Goal: Information Seeking & Learning: Learn about a topic

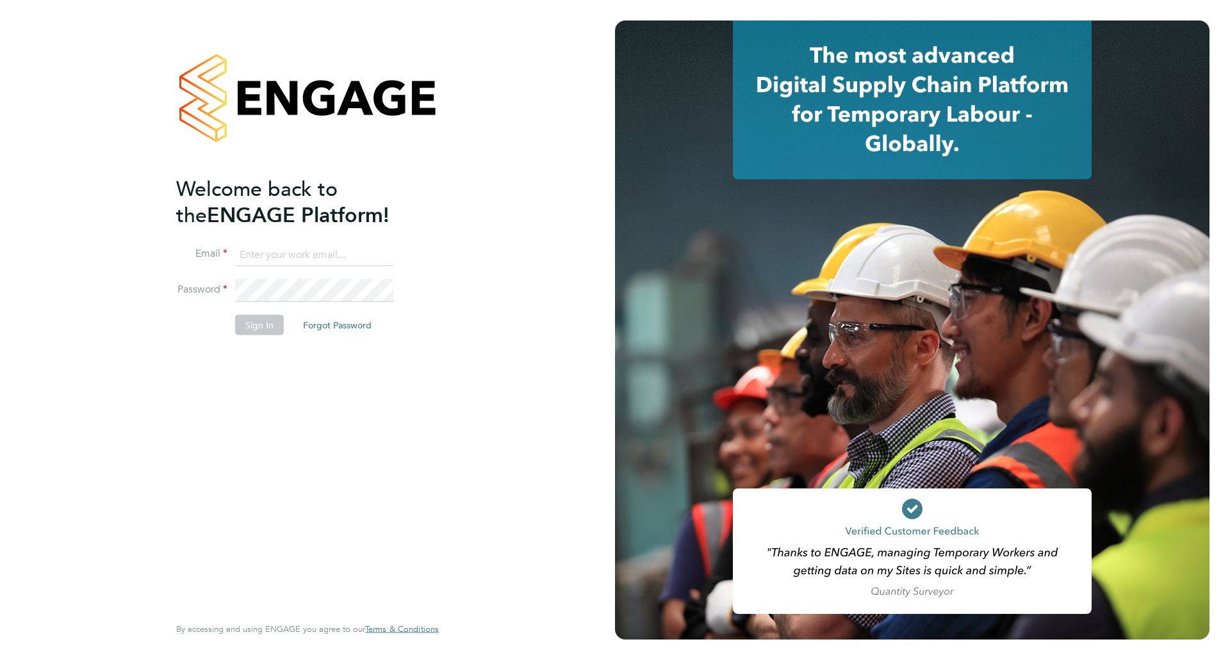
click at [290, 257] on input at bounding box center [314, 254] width 158 height 23
type input "kgreen@protocol.co.uk"
click at [263, 329] on button "Sign In" at bounding box center [259, 325] width 49 height 21
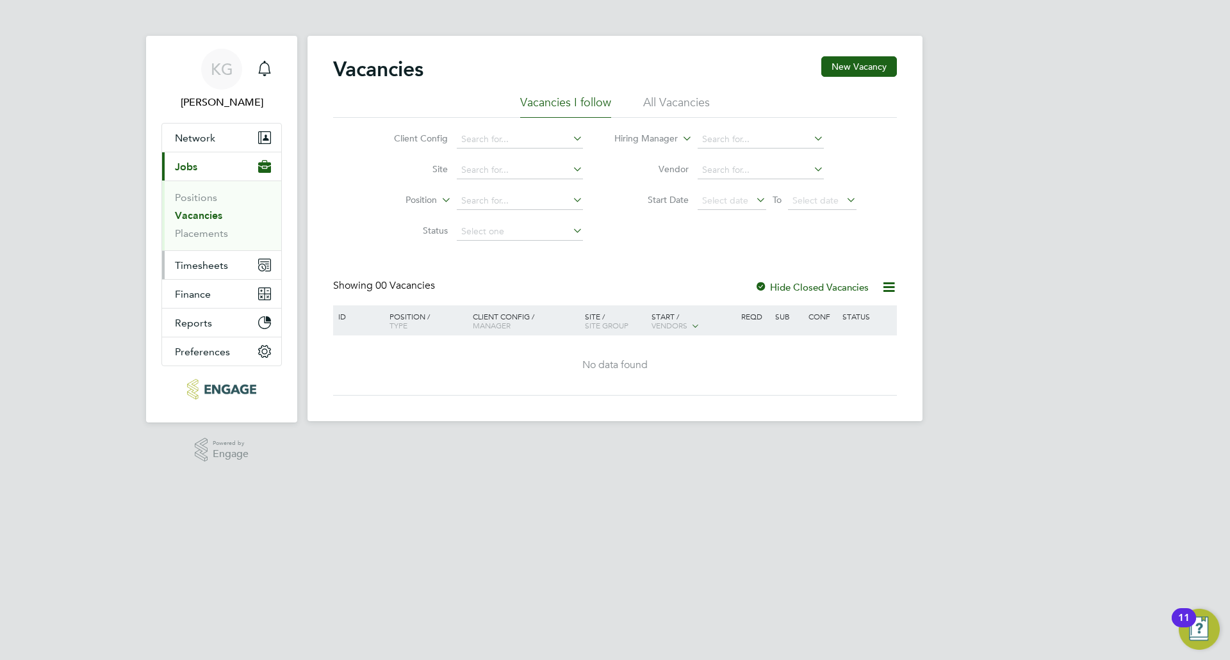
click at [224, 269] on span "Timesheets" at bounding box center [201, 265] width 53 height 12
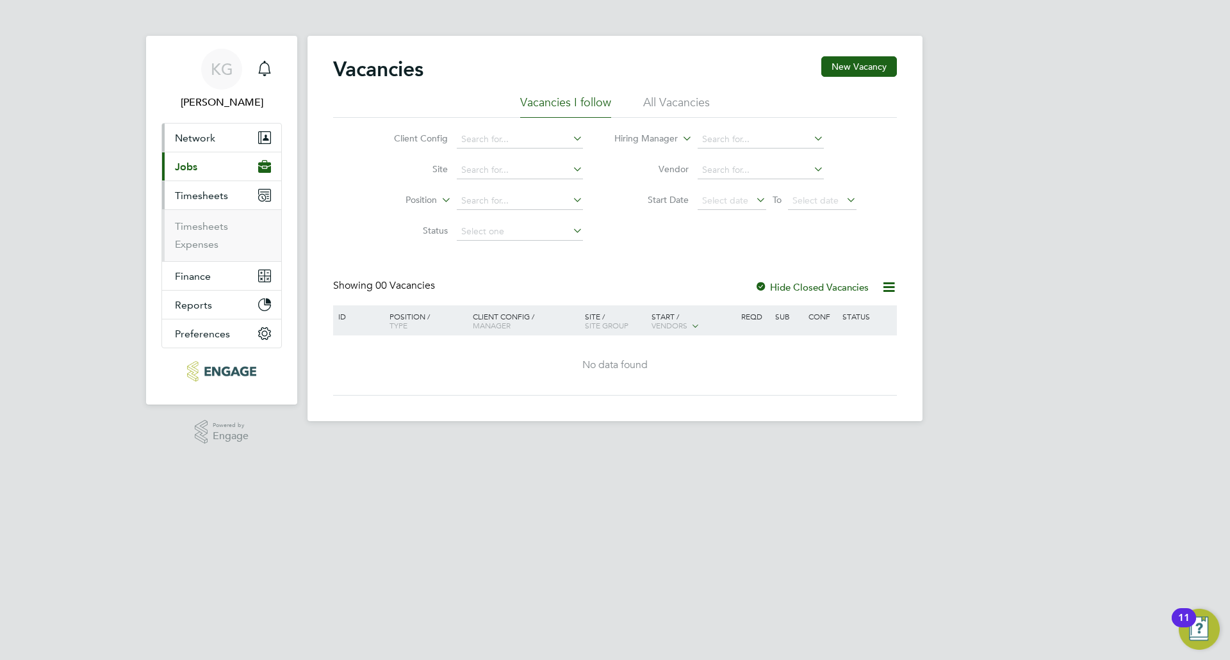
click at [183, 141] on span "Network" at bounding box center [195, 138] width 40 height 12
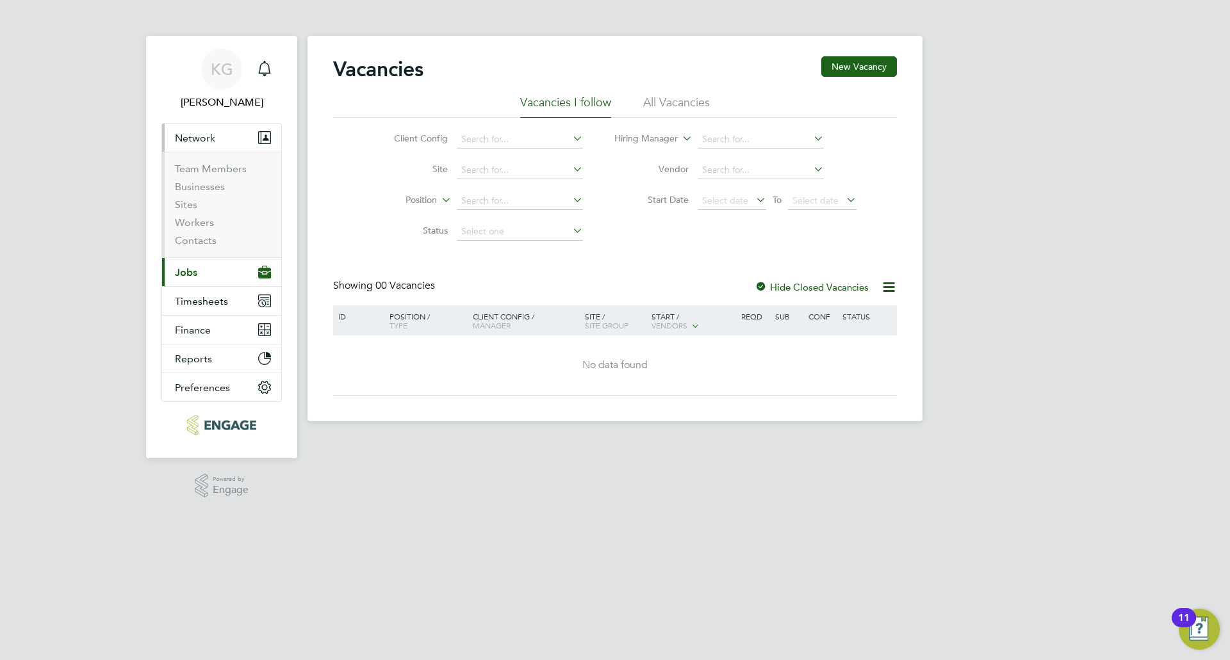
click at [192, 271] on span "Jobs" at bounding box center [186, 273] width 22 height 12
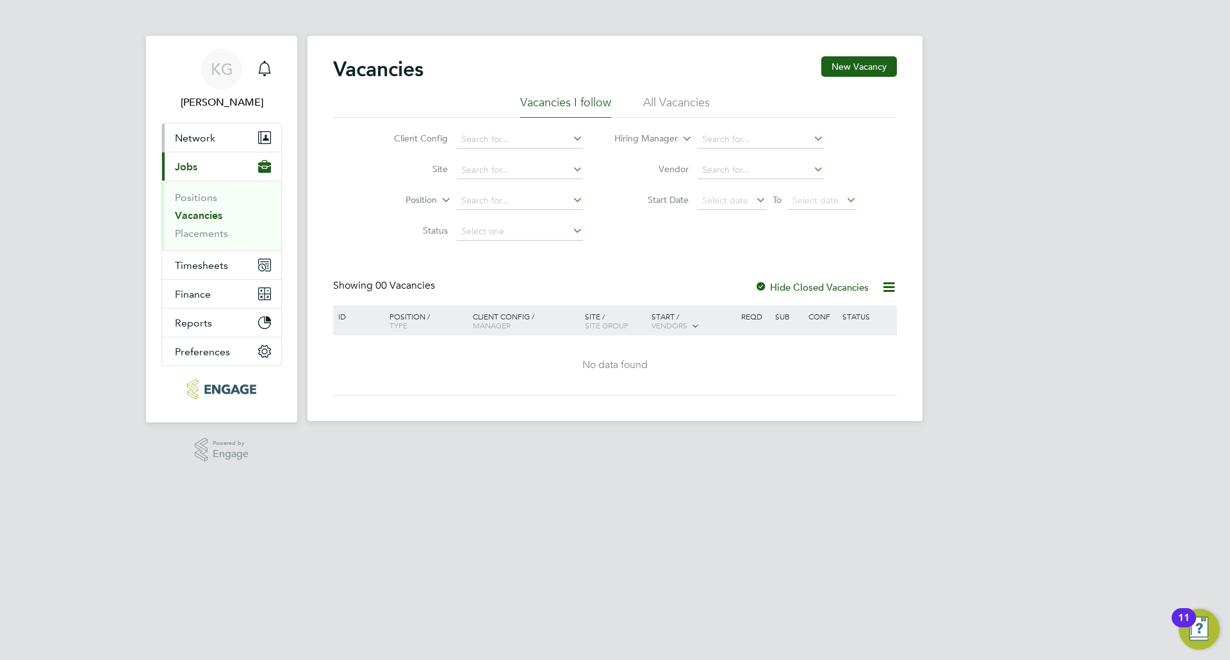
click at [200, 140] on span "Network" at bounding box center [195, 138] width 40 height 12
click at [216, 139] on button "Network" at bounding box center [221, 138] width 119 height 28
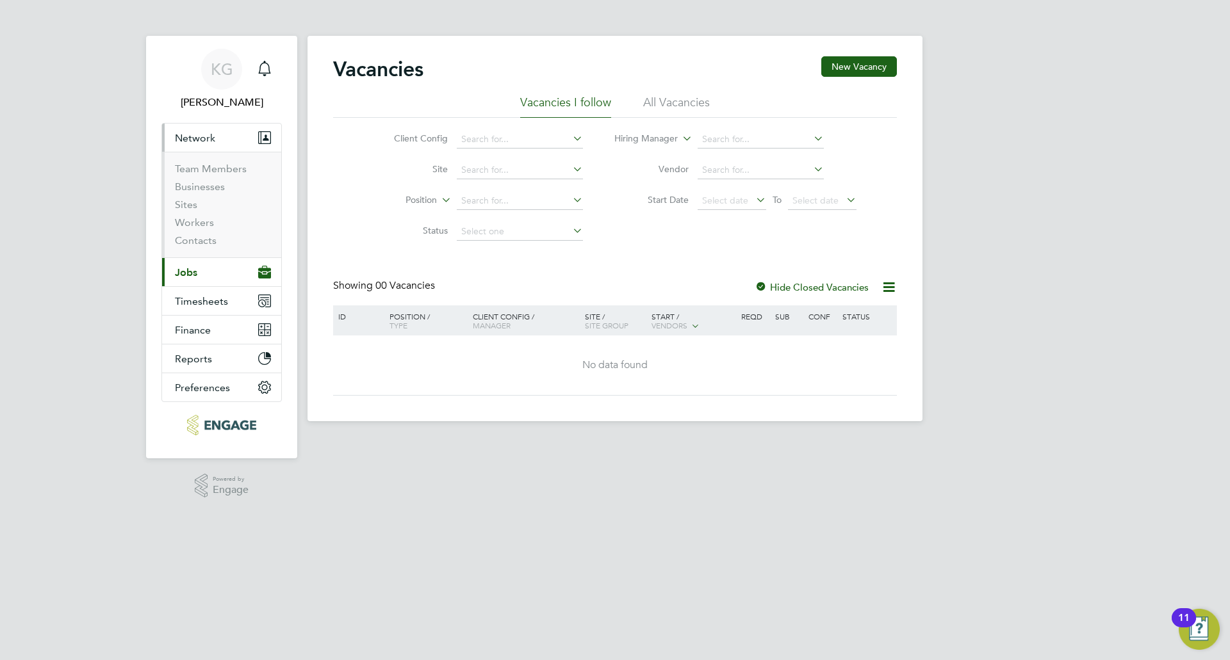
click at [210, 146] on button "Network" at bounding box center [221, 138] width 119 height 28
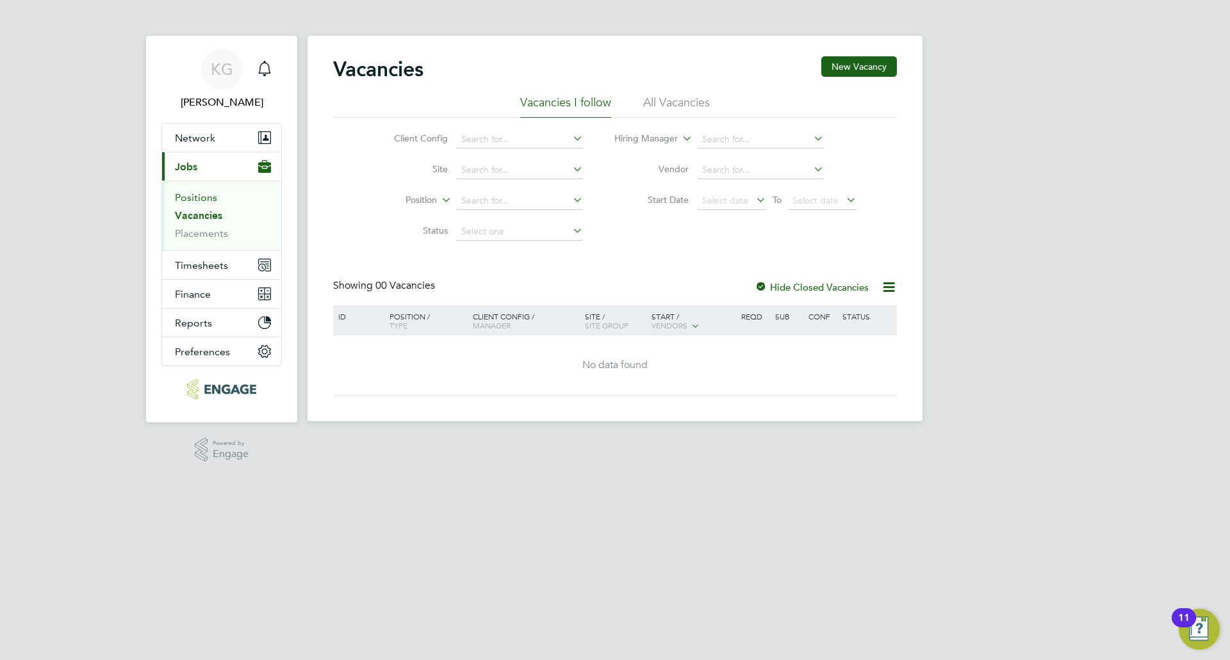
click at [209, 201] on link "Positions" at bounding box center [196, 198] width 42 height 12
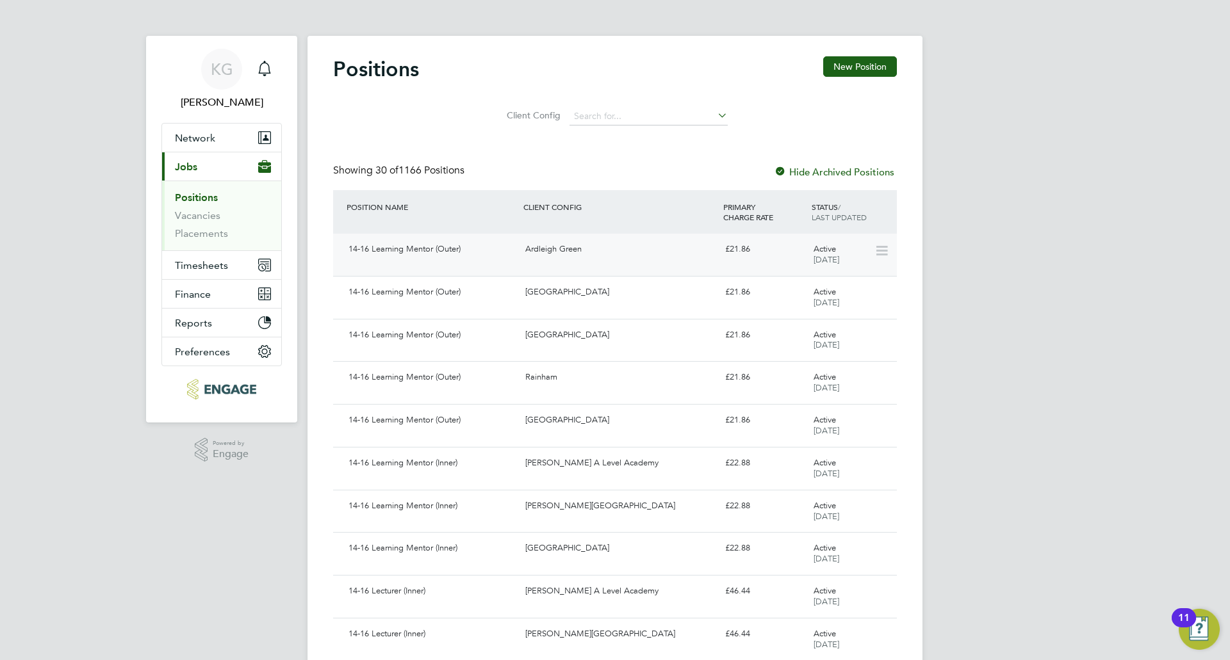
click at [723, 267] on div "14-16 Learning Mentor (Outer) Ardleigh Green £21.86 Active 08 Apr 2025" at bounding box center [615, 255] width 564 height 42
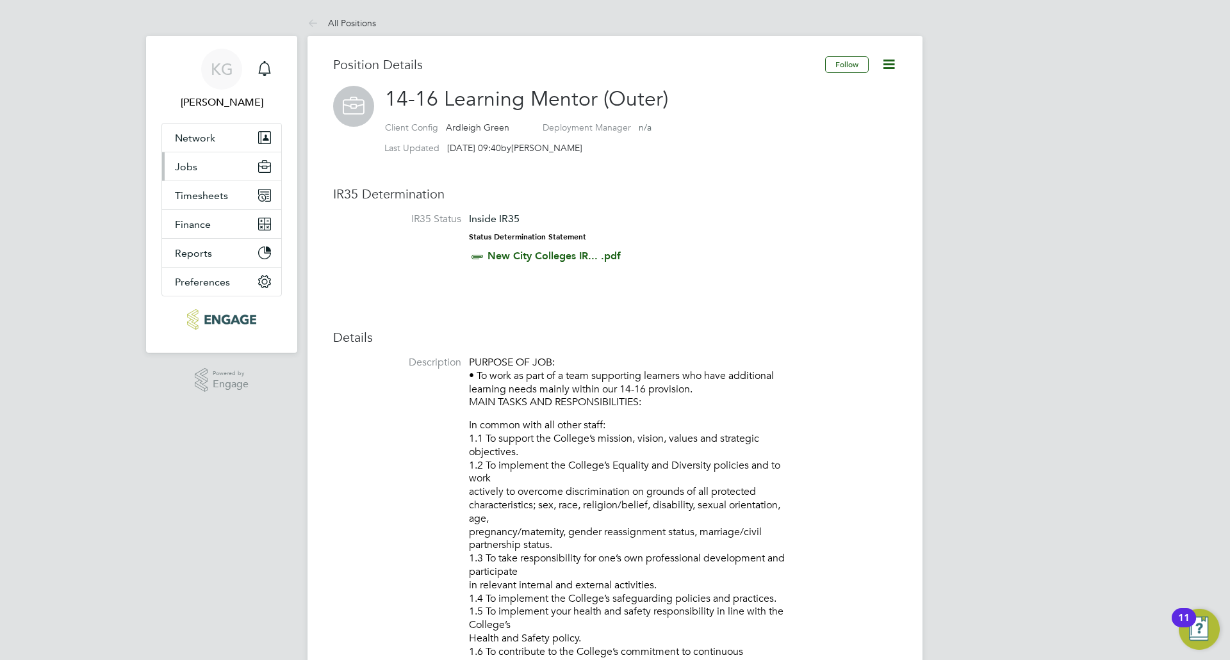
click at [206, 172] on button "Jobs" at bounding box center [221, 166] width 119 height 28
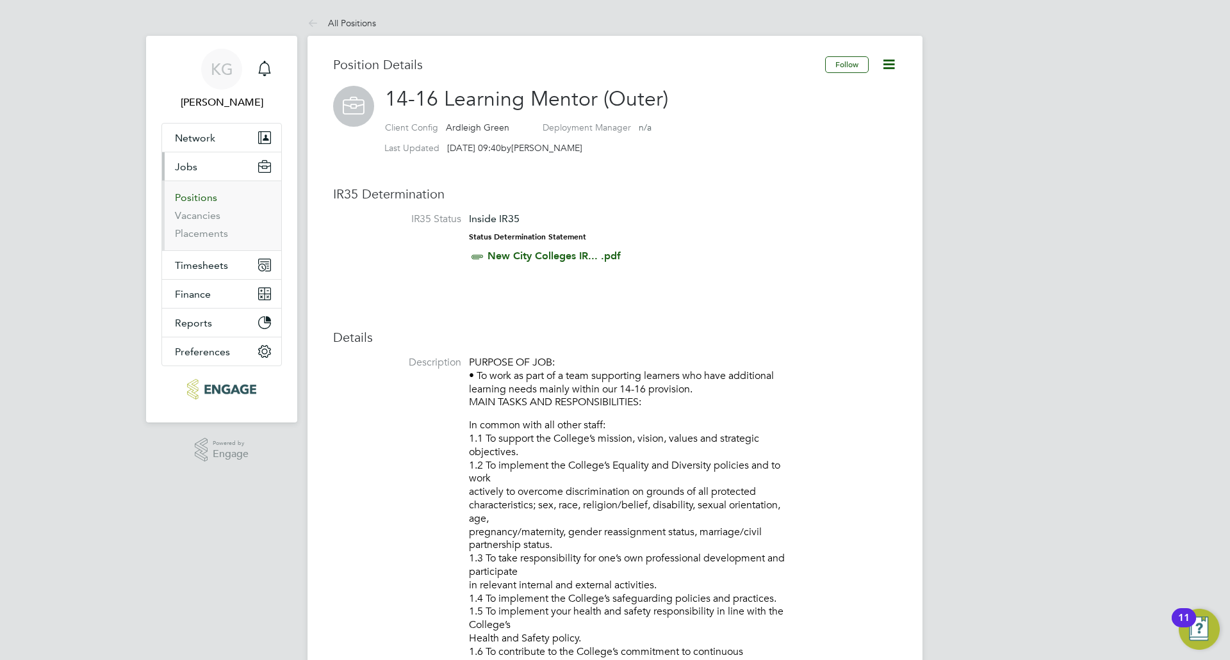
click at [206, 197] on link "Positions" at bounding box center [196, 198] width 42 height 12
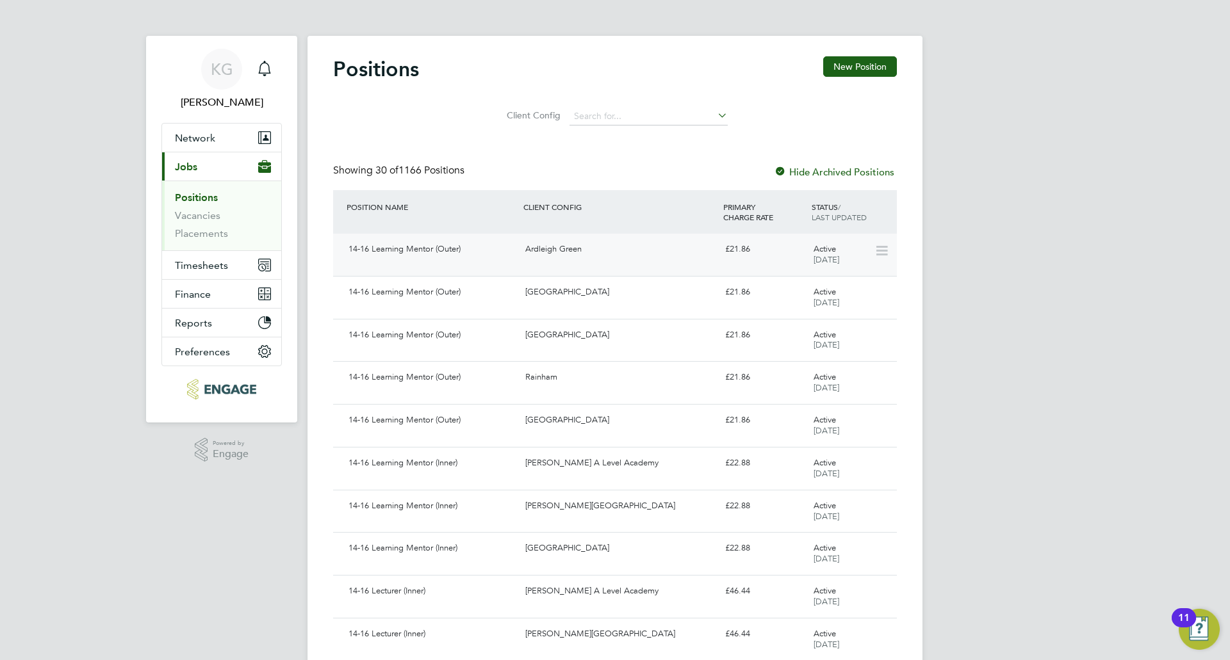
click at [413, 253] on div "14-16 Learning Mentor (Outer)" at bounding box center [431, 249] width 177 height 21
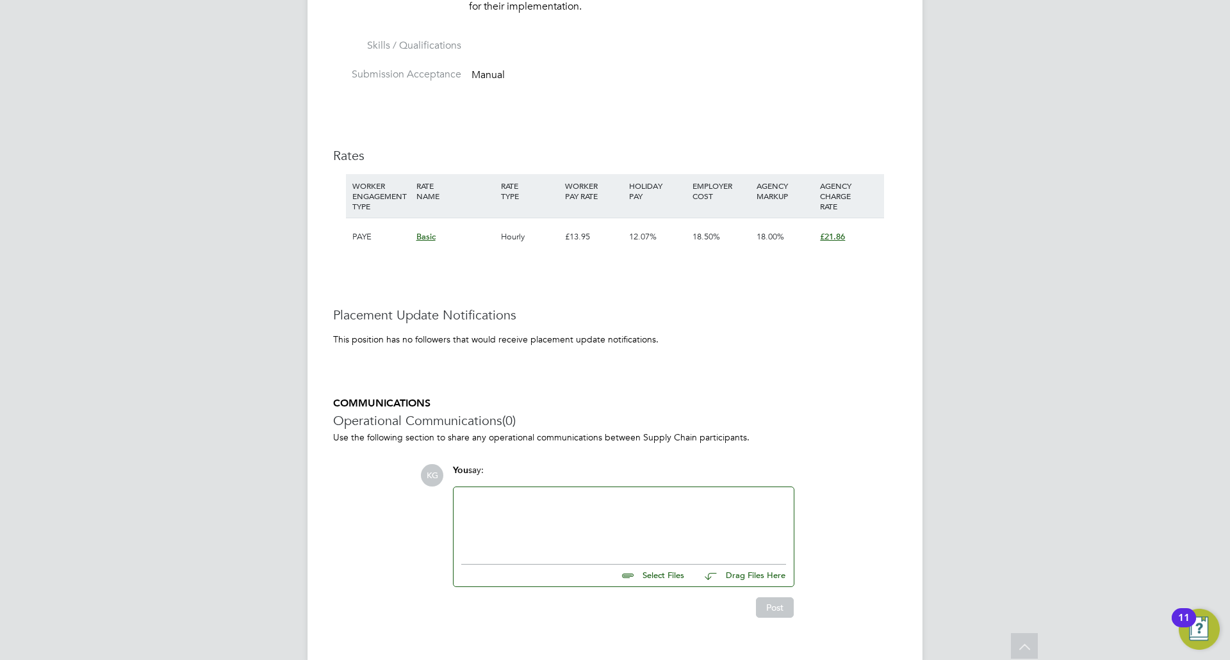
scroll to position [1892, 0]
